Goal: Transaction & Acquisition: Subscribe to service/newsletter

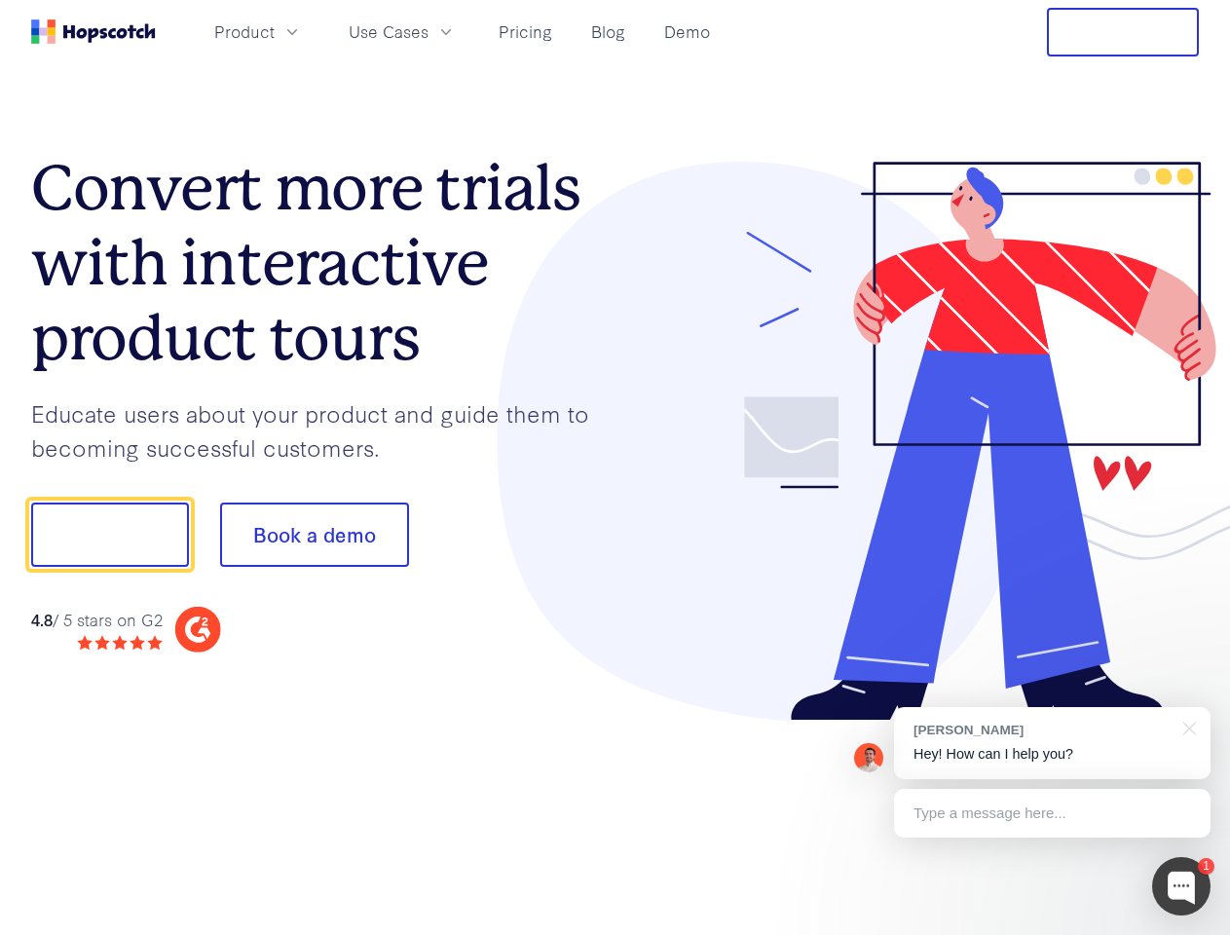
click at [615, 467] on div at bounding box center [907, 442] width 584 height 560
click at [275, 31] on span "Product" at bounding box center [244, 31] width 60 height 24
click at [428, 31] on span "Use Cases" at bounding box center [389, 31] width 80 height 24
click at [1123, 32] on button "Free Trial" at bounding box center [1123, 32] width 152 height 49
click at [109, 535] on button "Show me!" at bounding box center [110, 535] width 158 height 64
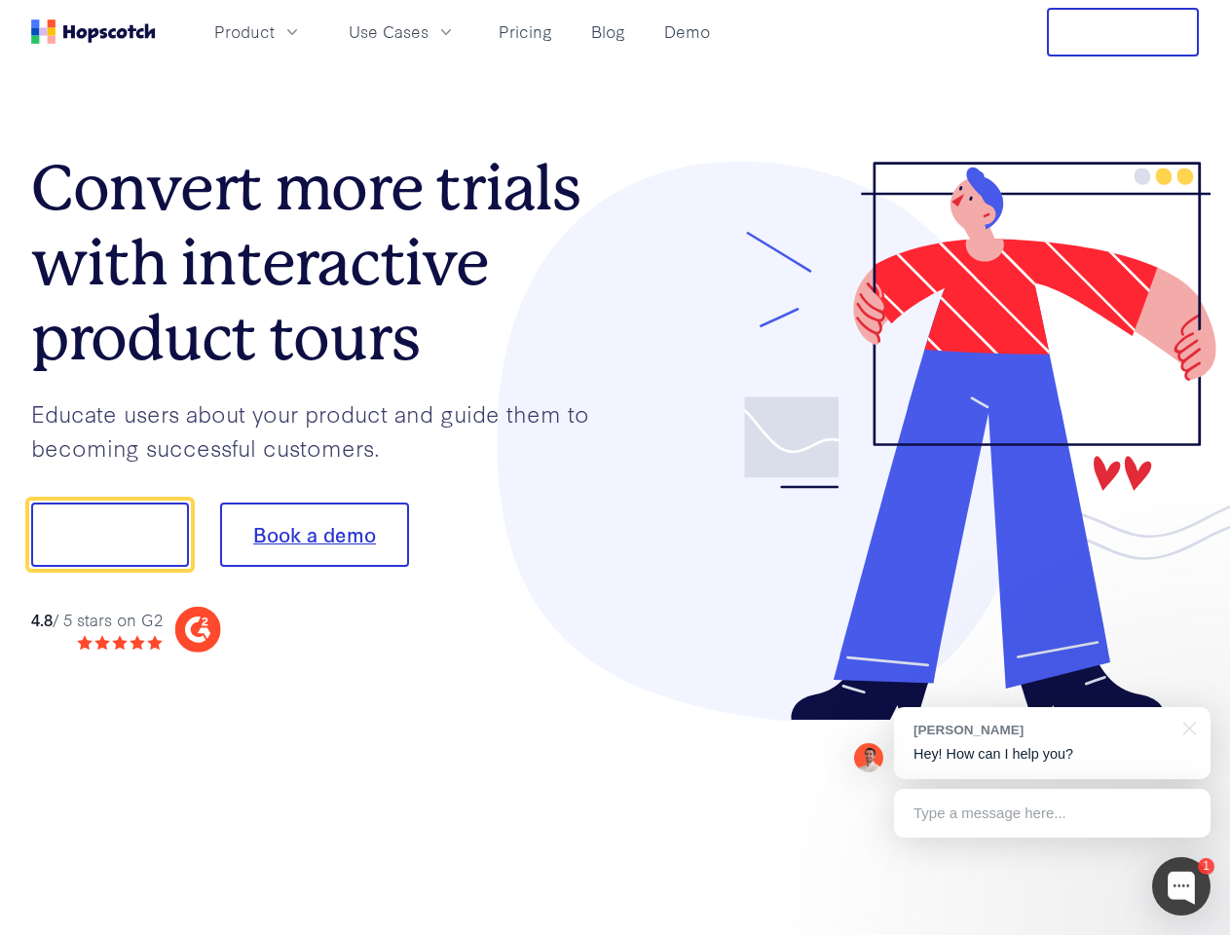
click at [314, 535] on button "Book a demo" at bounding box center [314, 535] width 189 height 64
click at [1181, 886] on div at bounding box center [1181, 886] width 58 height 58
click at [1052, 743] on div "[PERSON_NAME] Hey! How can I help you?" at bounding box center [1052, 743] width 316 height 72
click at [1186, 726] on div at bounding box center [1027, 532] width 365 height 650
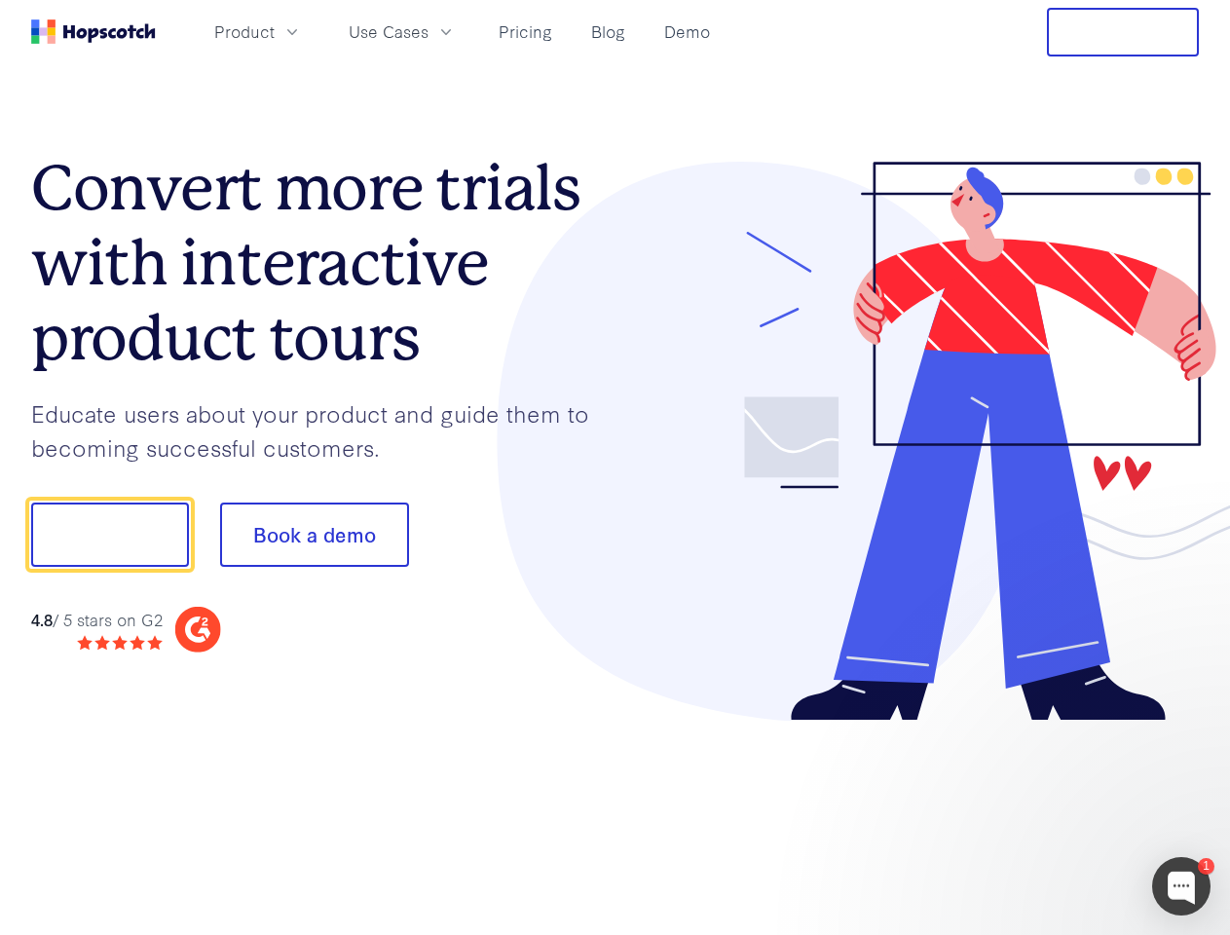
click at [1052, 813] on div at bounding box center [1027, 662] width 365 height 389
